Goal: Use online tool/utility: Utilize a website feature to perform a specific function

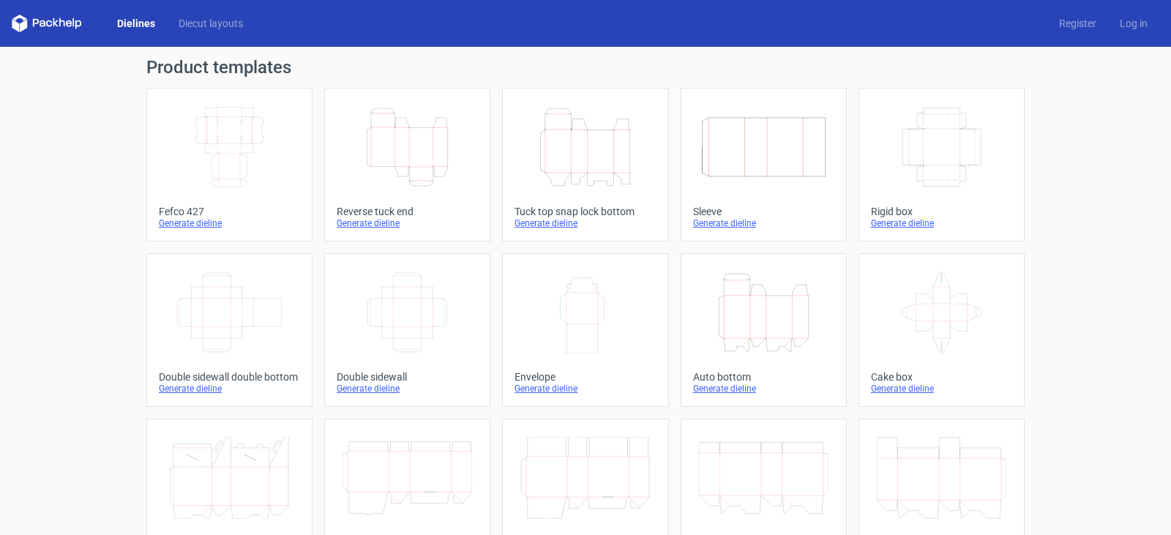
click at [394, 145] on icon "Height Depth Width" at bounding box center [407, 147] width 130 height 82
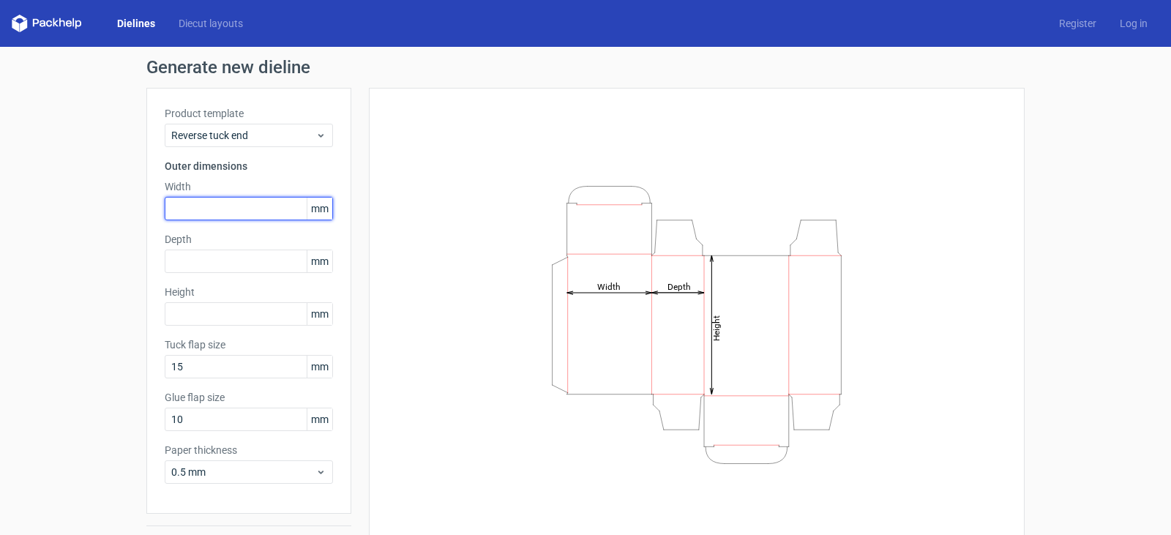
click at [252, 204] on input "text" at bounding box center [249, 208] width 168 height 23
type input "110"
type input "20"
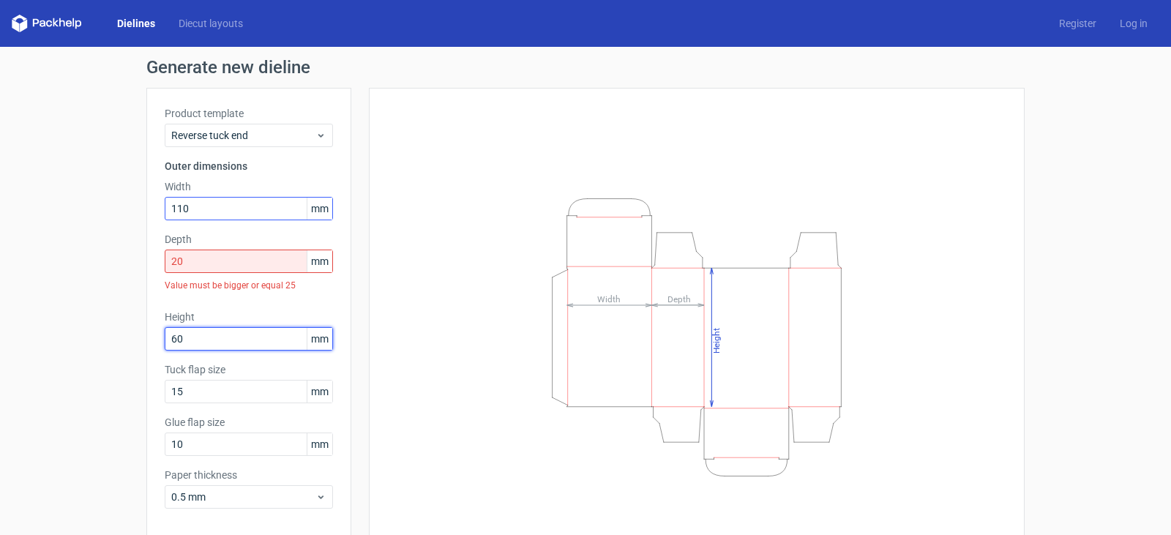
type input "60"
click at [196, 253] on input "20" at bounding box center [249, 261] width 168 height 23
drag, startPoint x: 196, startPoint y: 253, endPoint x: 135, endPoint y: 255, distance: 60.8
click at [136, 255] on div "Generate new dieline Product template Reverse tuck end Outer dimensions Width 1…" at bounding box center [585, 322] width 1171 height 551
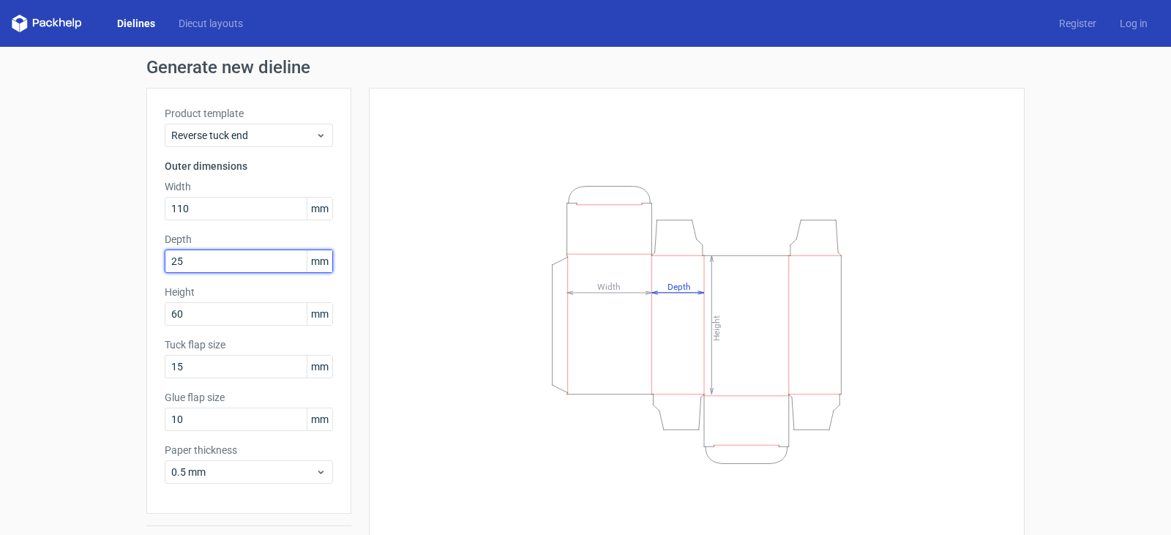
type input "25"
click at [369, 288] on div "Height Depth Width" at bounding box center [697, 324] width 656 height 473
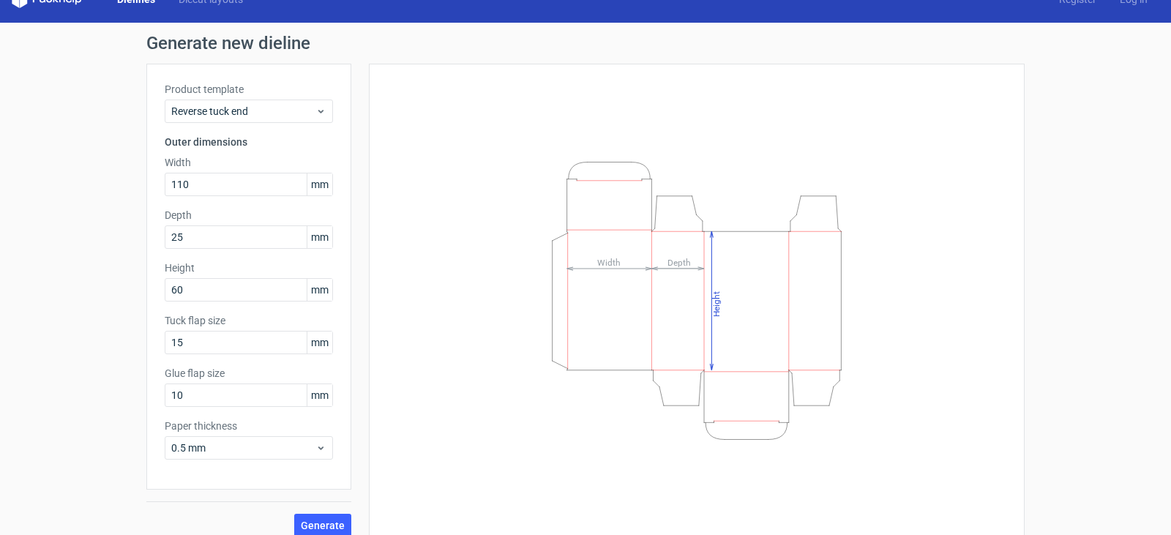
scroll to position [38, 0]
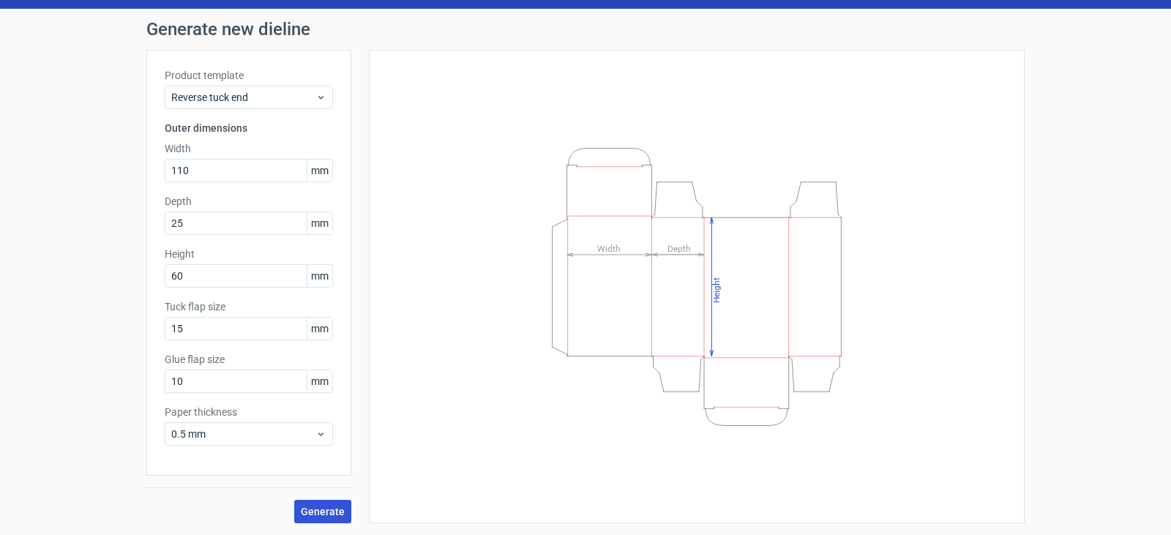
click at [310, 503] on button "Generate" at bounding box center [322, 511] width 57 height 23
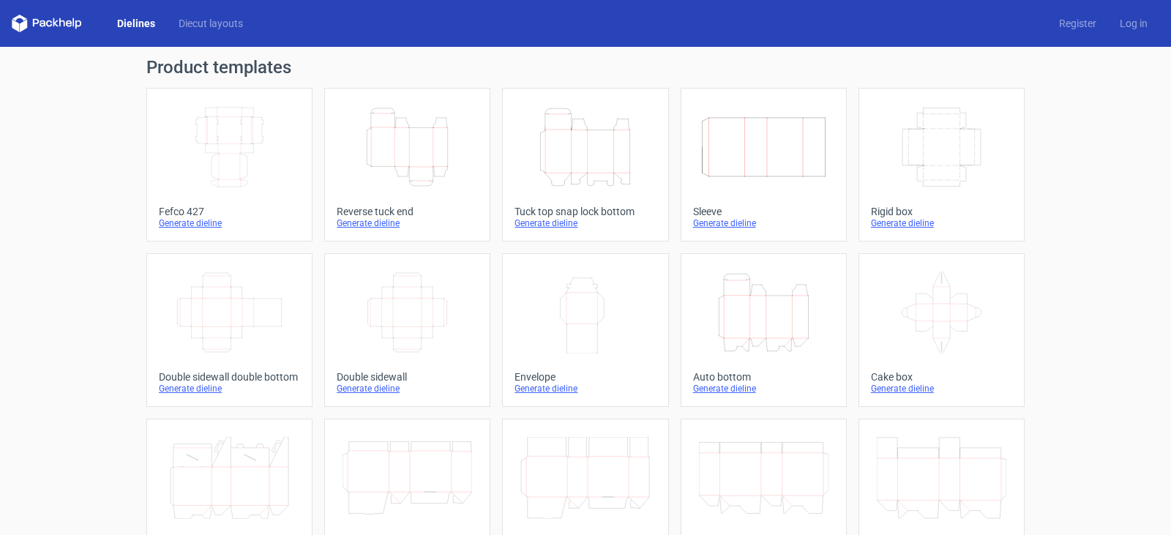
click at [129, 17] on link "Dielines" at bounding box center [135, 23] width 61 height 15
click at [198, 24] on link "Diecut layouts" at bounding box center [211, 23] width 88 height 15
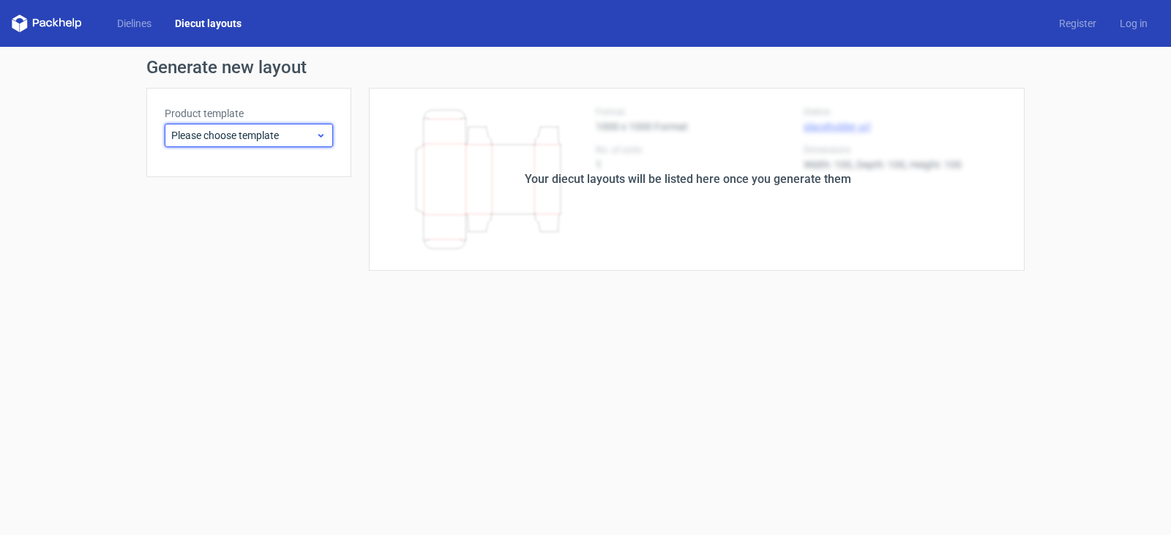
click at [283, 133] on span "Please choose template" at bounding box center [243, 135] width 144 height 15
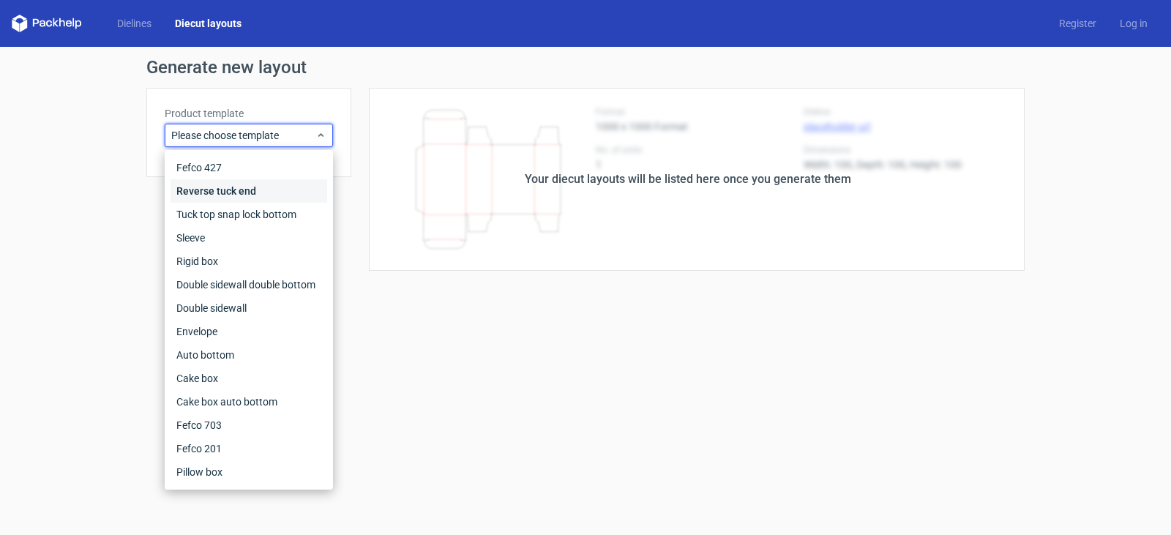
click at [250, 190] on div "Reverse tuck end" at bounding box center [248, 190] width 157 height 23
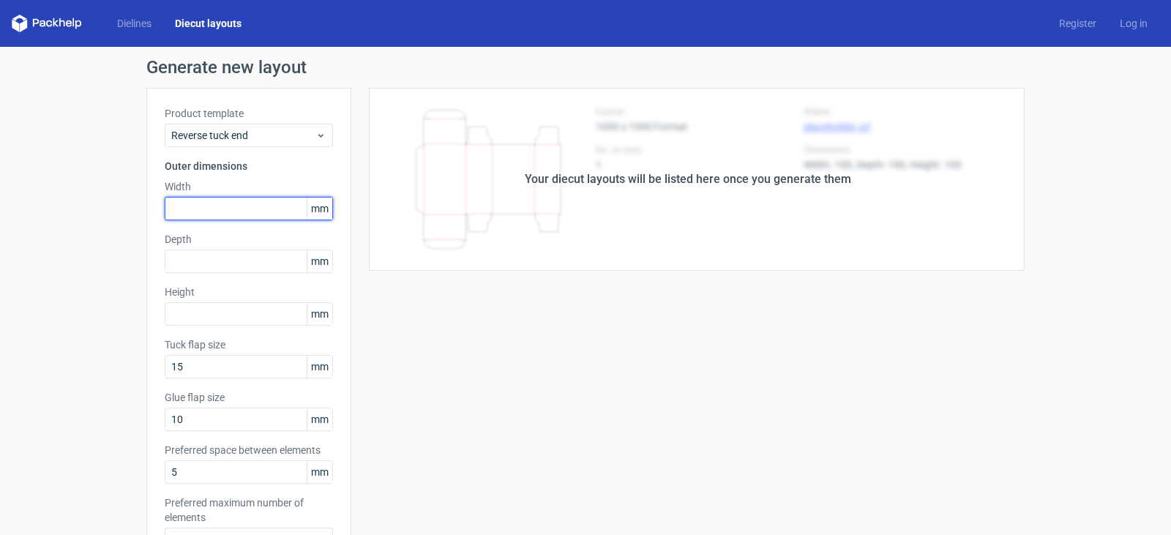
click at [269, 216] on input "text" at bounding box center [249, 208] width 168 height 23
type input "110"
type input "25"
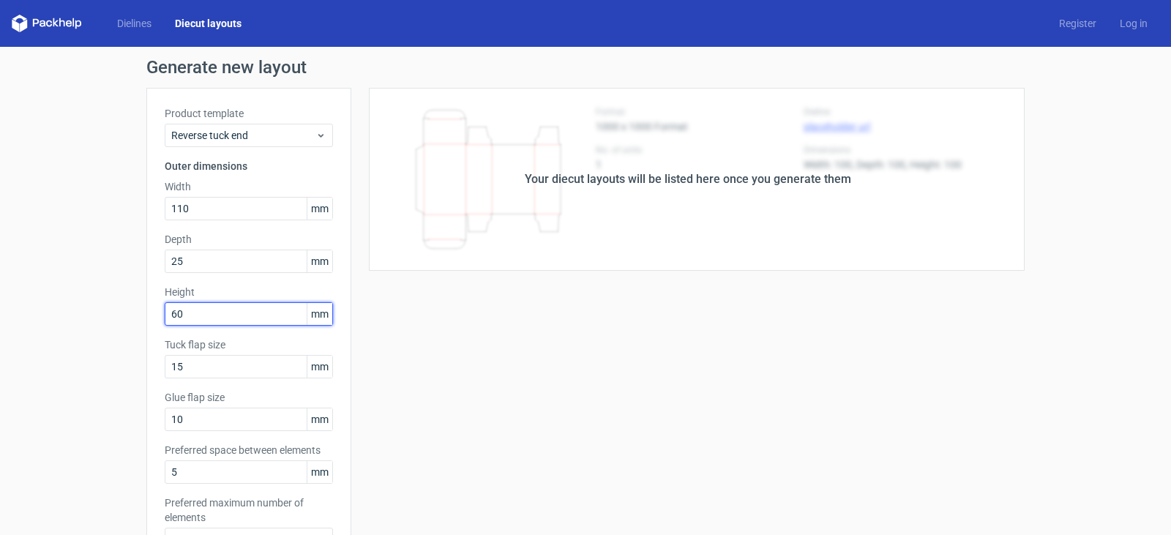
type input "60"
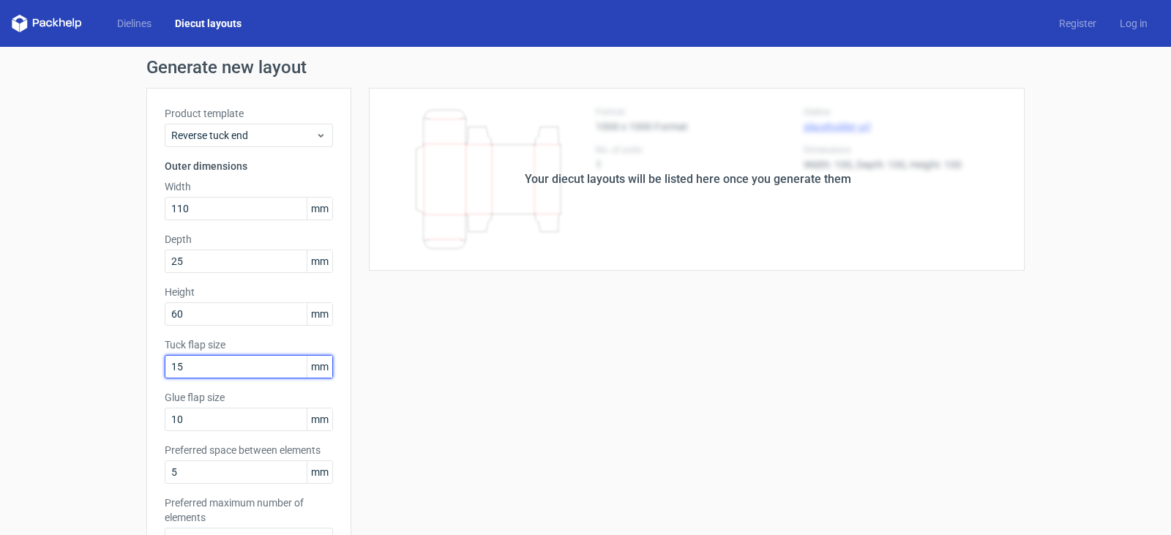
scroll to position [359, 0]
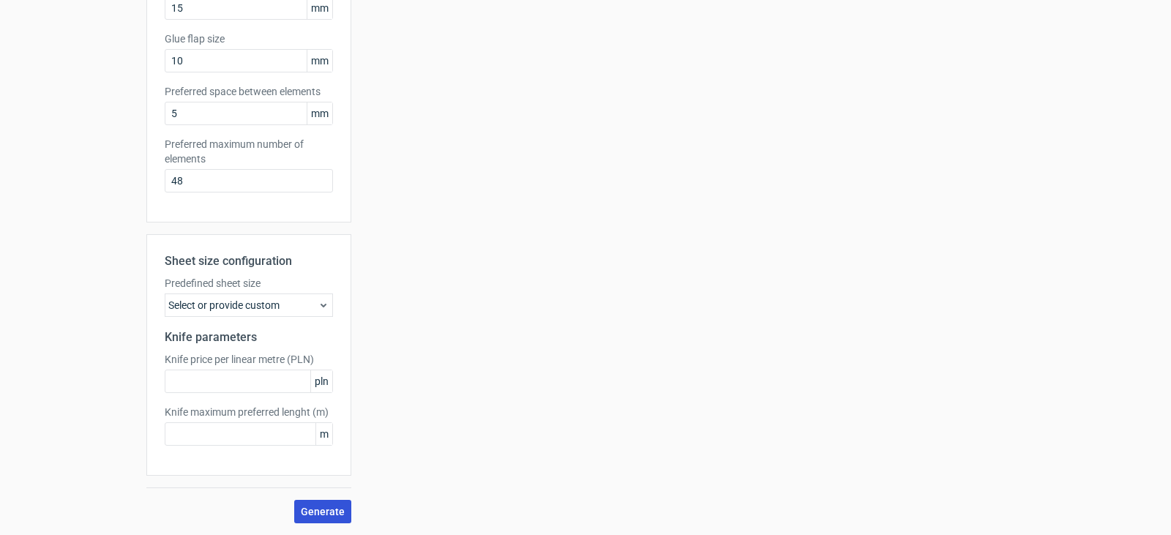
click at [320, 510] on span "Generate" at bounding box center [323, 511] width 44 height 10
click at [299, 315] on div "Select or provide custom" at bounding box center [249, 304] width 168 height 23
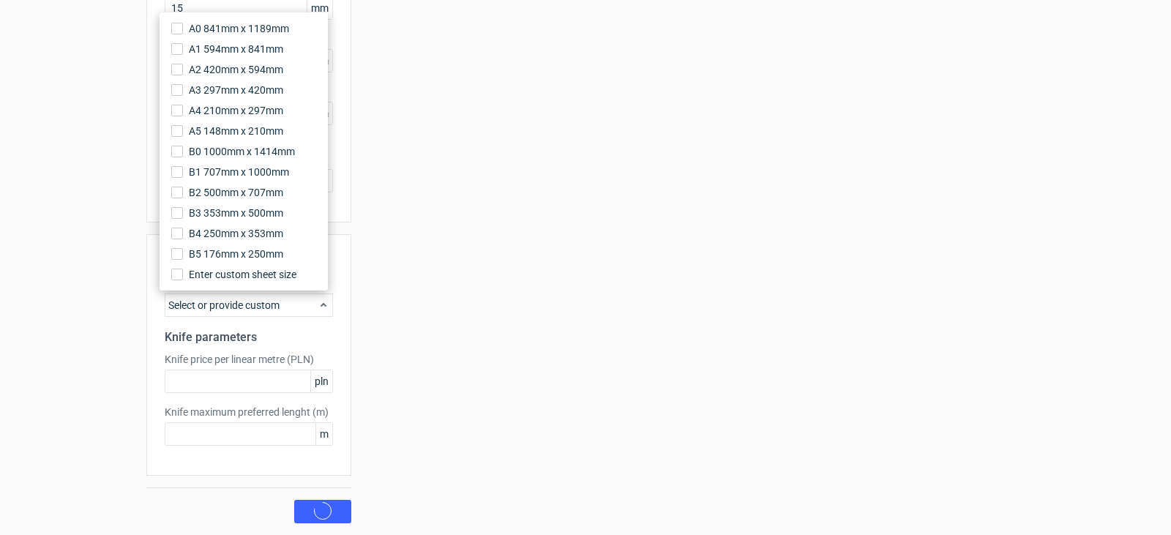
click at [297, 304] on div "Select or provide custom" at bounding box center [249, 304] width 168 height 23
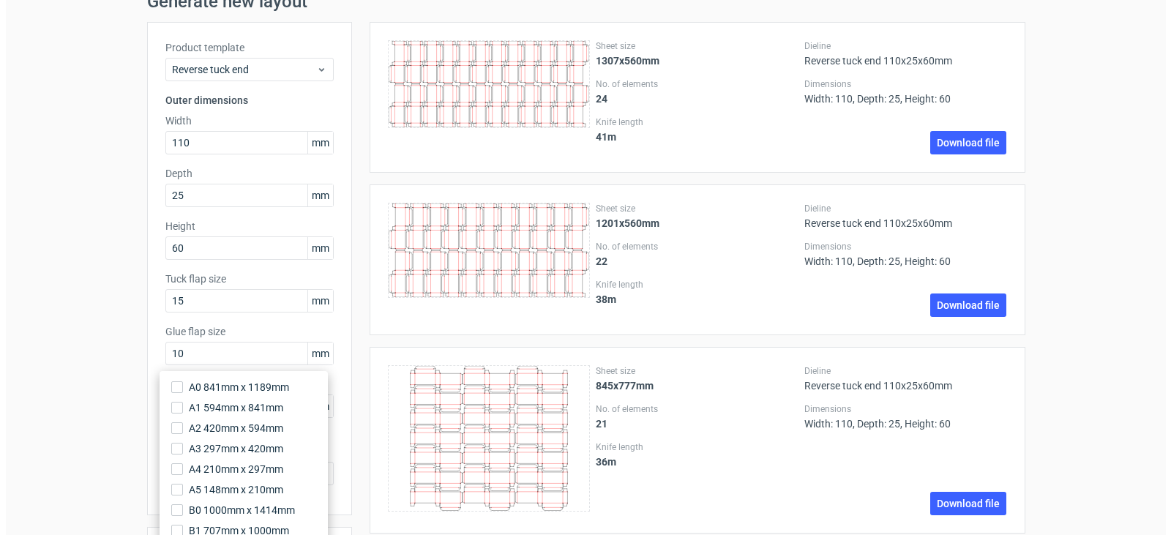
scroll to position [0, 0]
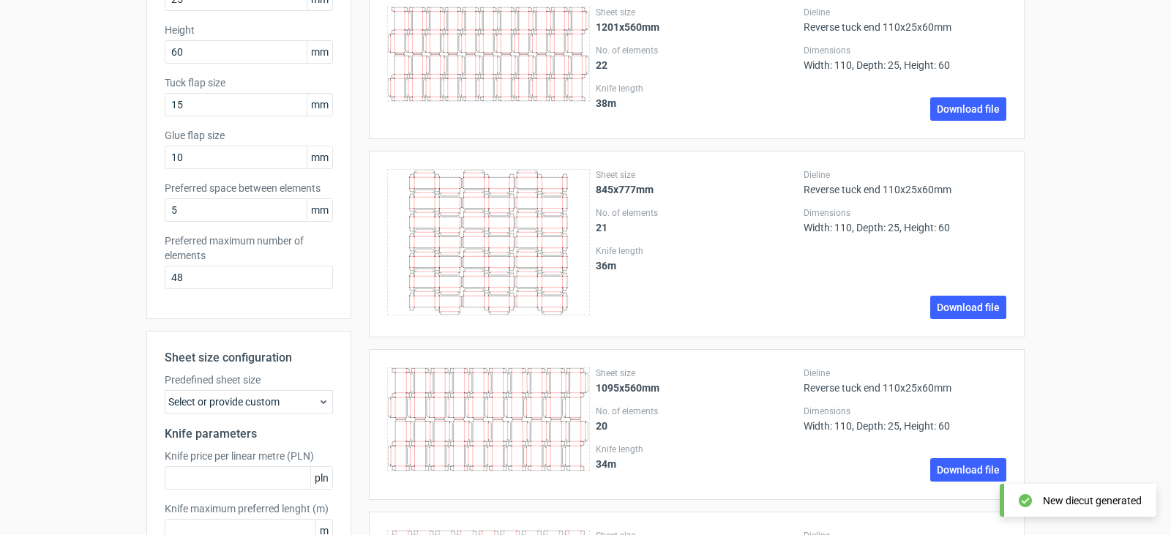
scroll to position [366, 0]
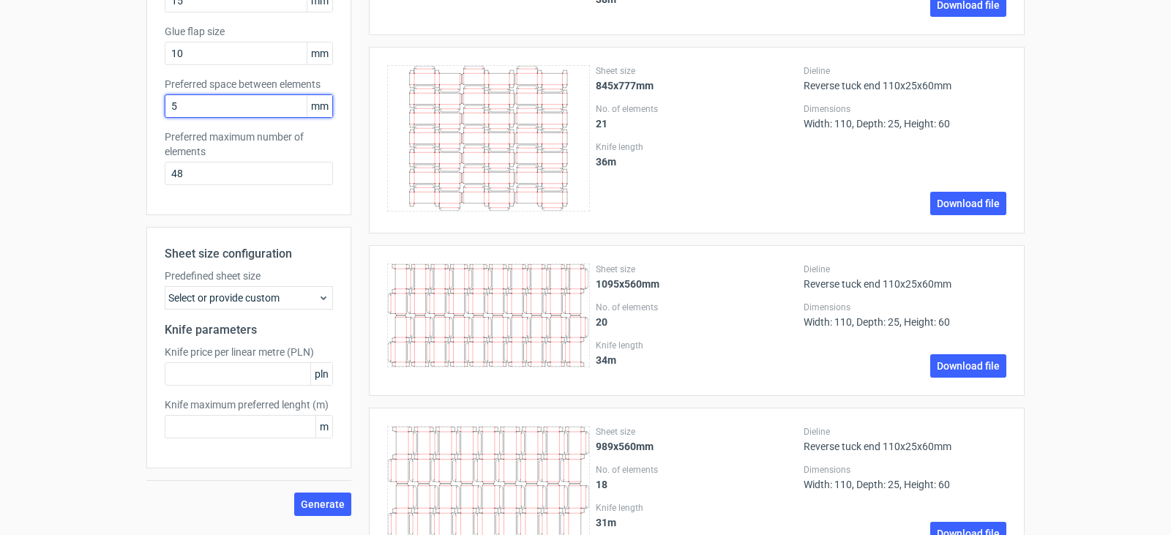
drag, startPoint x: 201, startPoint y: 110, endPoint x: 146, endPoint y: 95, distance: 57.7
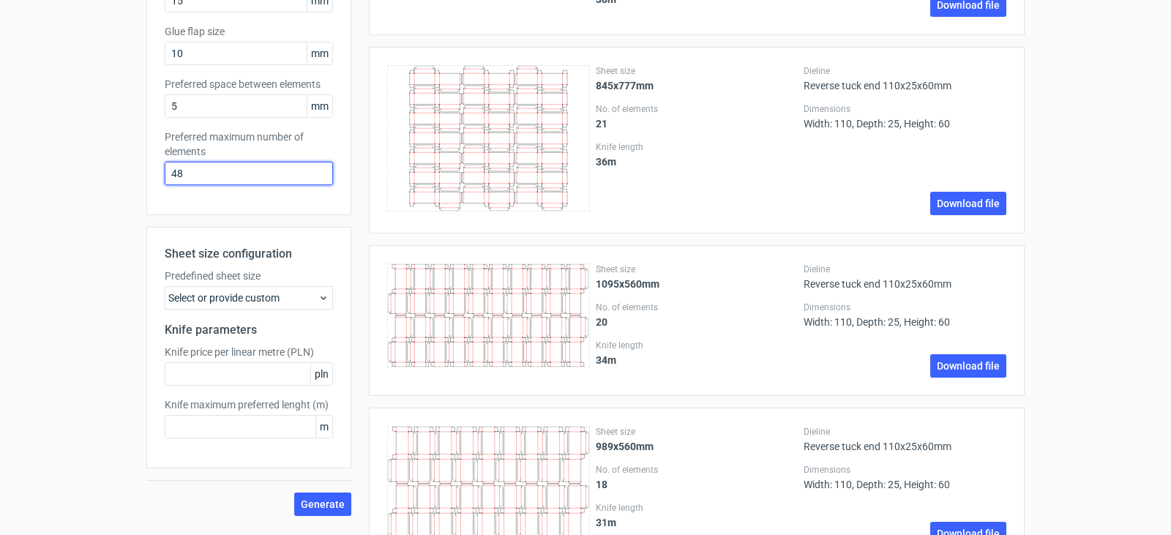
drag, startPoint x: 233, startPoint y: 173, endPoint x: 15, endPoint y: 162, distance: 218.3
type input "0"
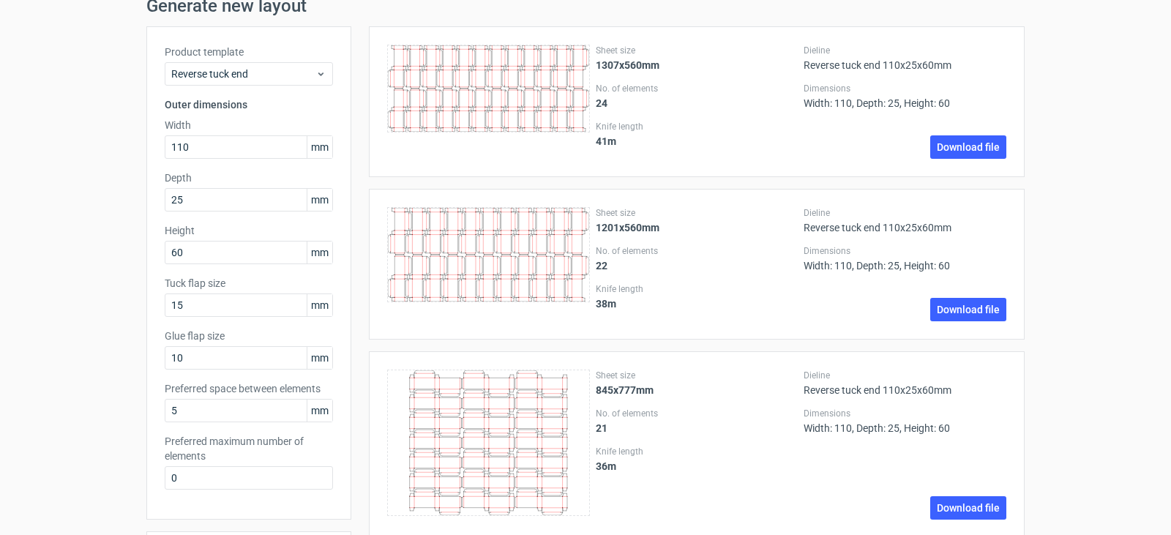
scroll to position [146, 0]
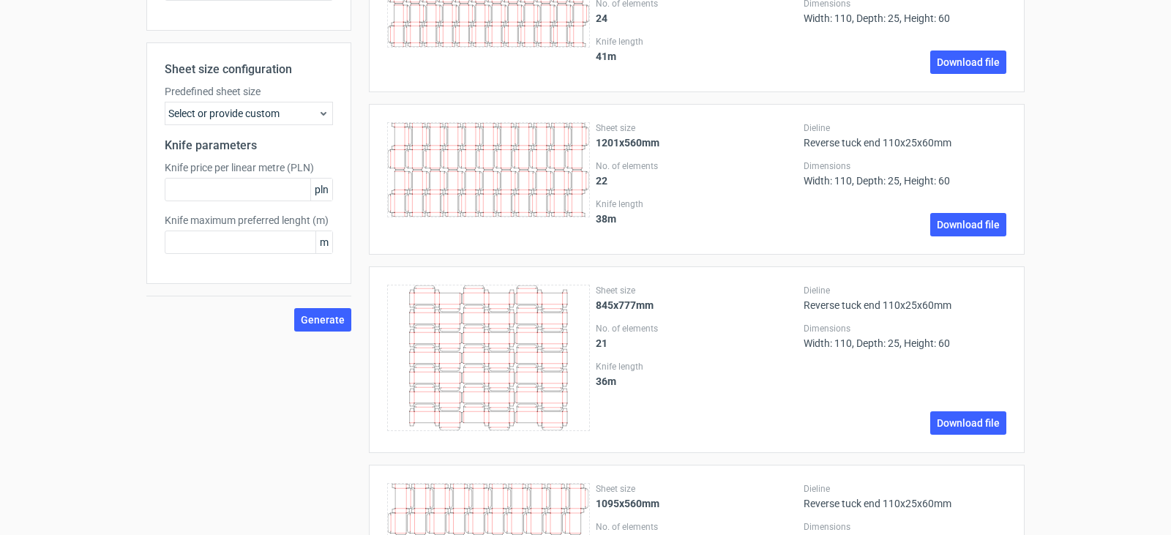
click at [337, 129] on div "Sheet size configuration Predefined sheet size Select or provide custom Knife p…" at bounding box center [248, 162] width 205 height 241
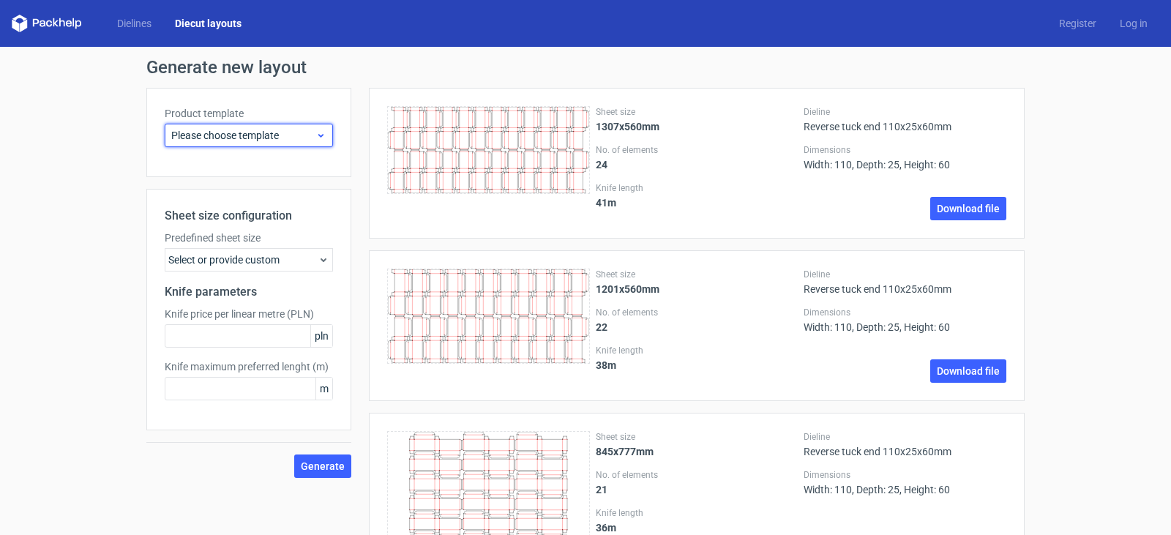
click at [289, 139] on span "Please choose template" at bounding box center [243, 135] width 144 height 15
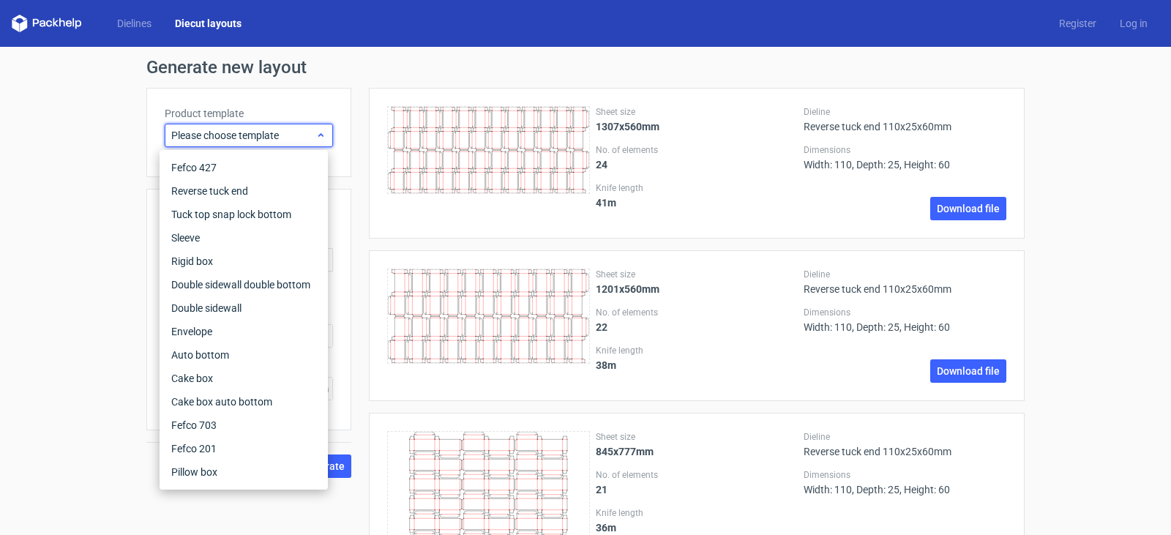
click at [289, 139] on span "Please choose template" at bounding box center [243, 135] width 144 height 15
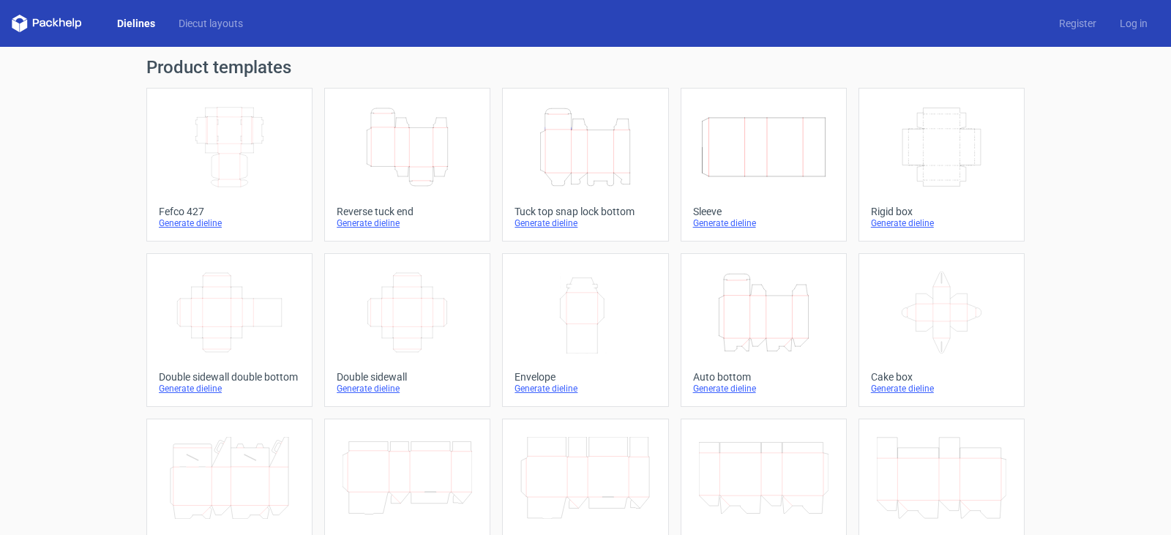
click at [386, 223] on div "Generate dieline" at bounding box center [407, 223] width 141 height 12
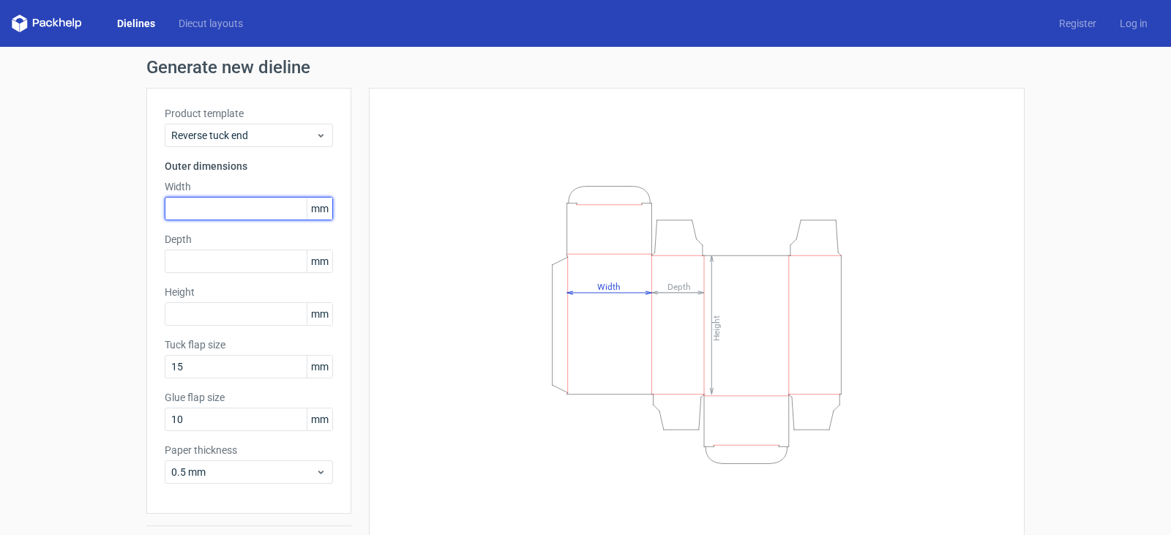
click at [243, 206] on input "text" at bounding box center [249, 208] width 168 height 23
type input "110"
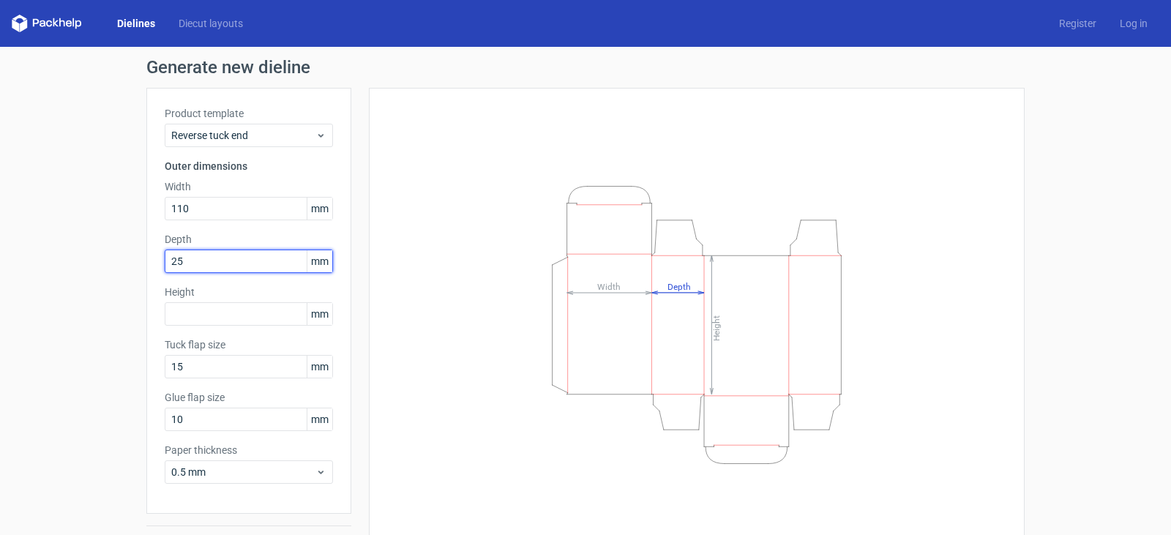
type input "25"
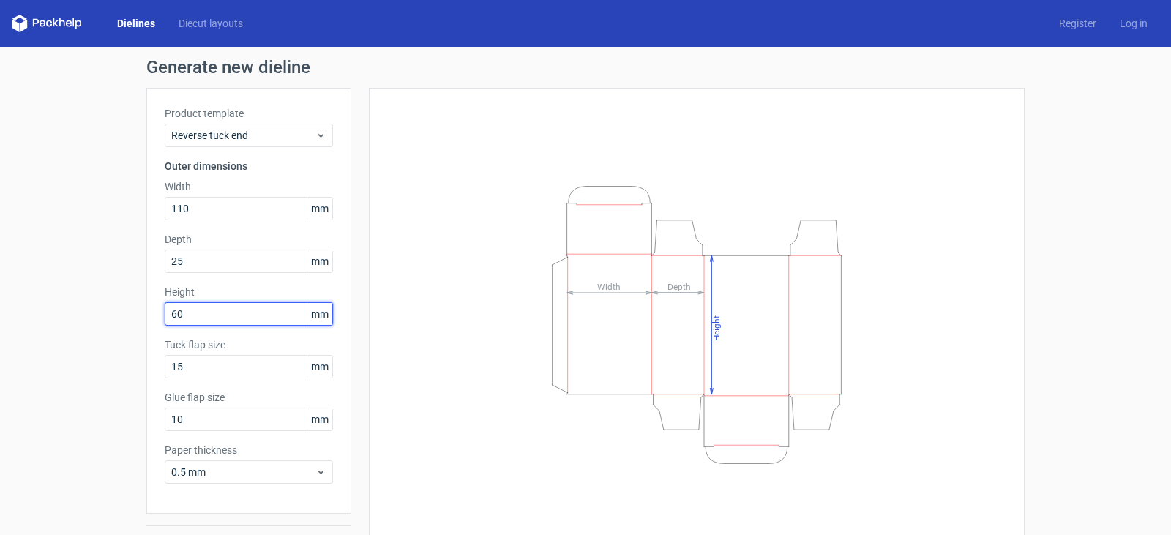
type input "60"
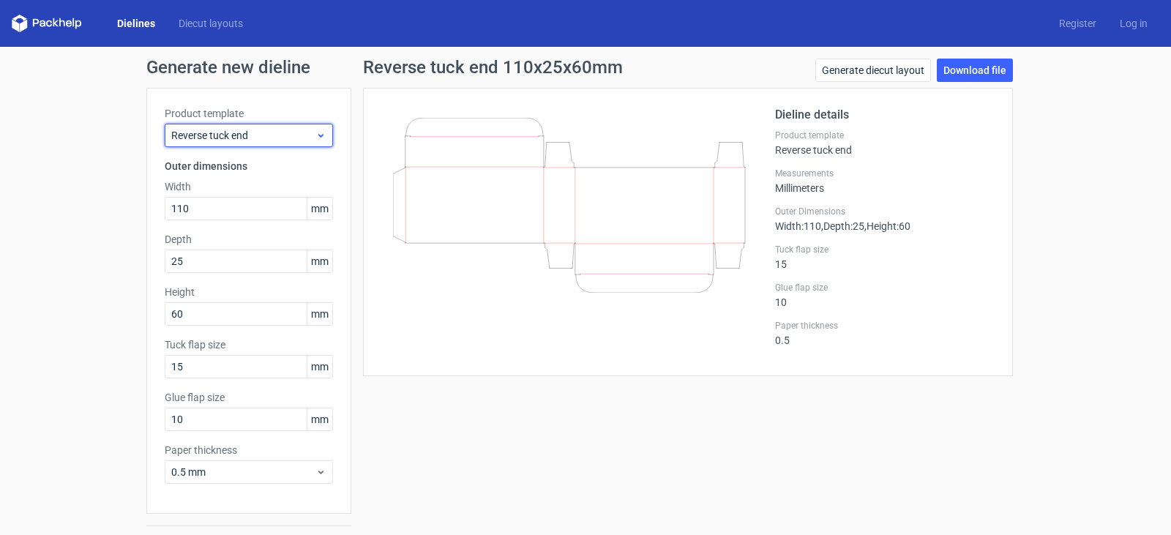
click at [261, 130] on span "Reverse tuck end" at bounding box center [243, 135] width 144 height 15
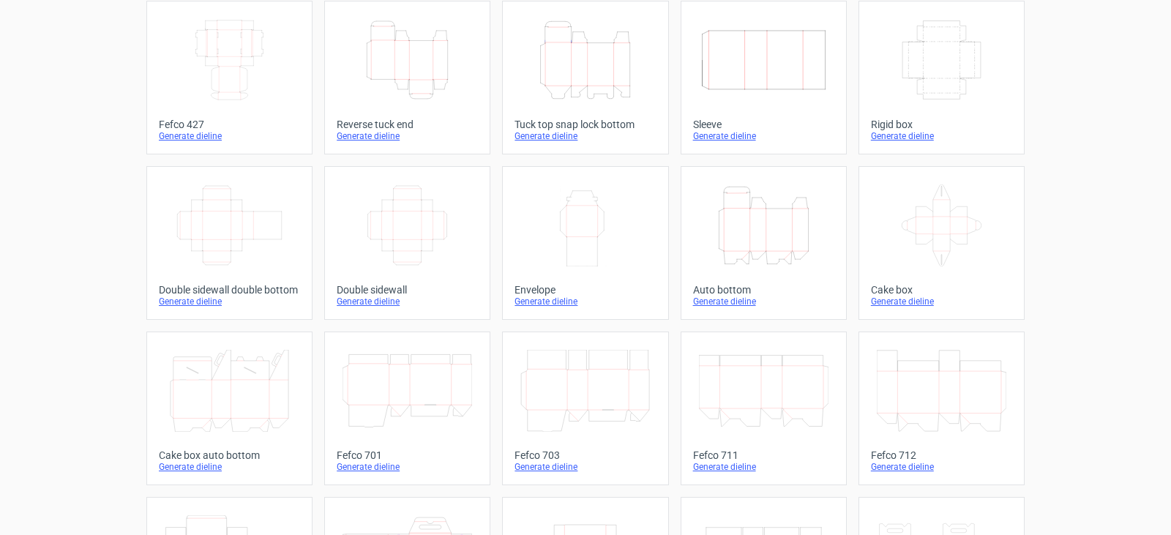
scroll to position [14, 0]
